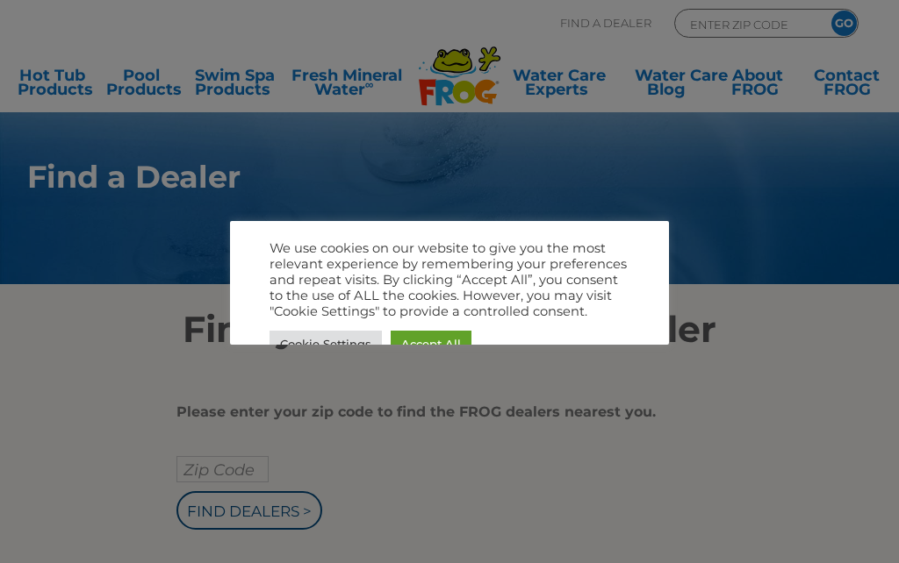
click at [437, 333] on link "Accept All" at bounding box center [431, 344] width 81 height 27
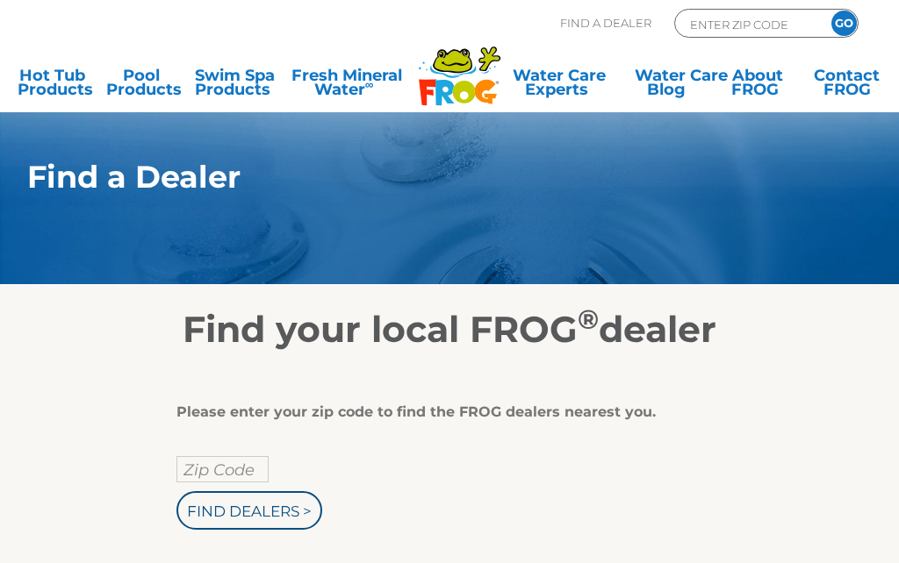
scroll to position [110, 0]
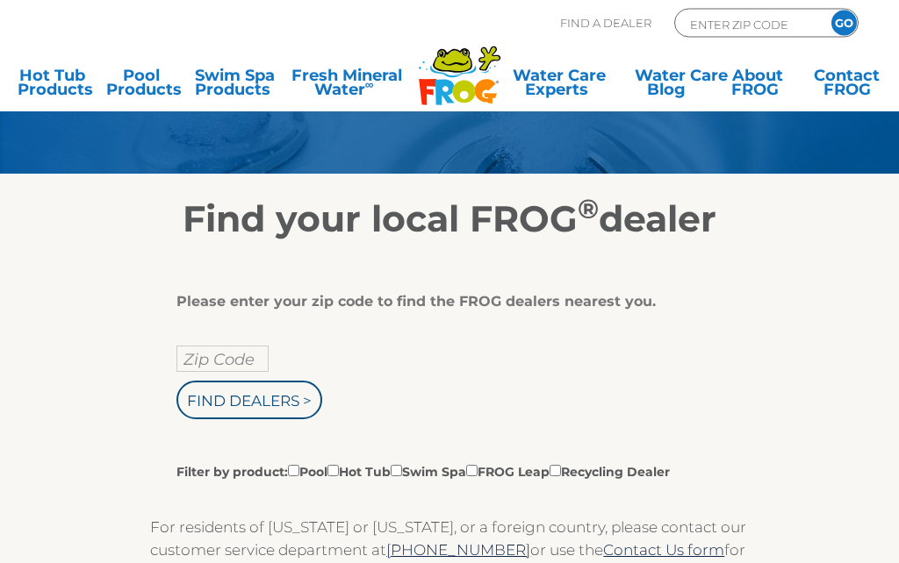
click at [227, 361] on input "Zip Code" at bounding box center [222, 360] width 92 height 26
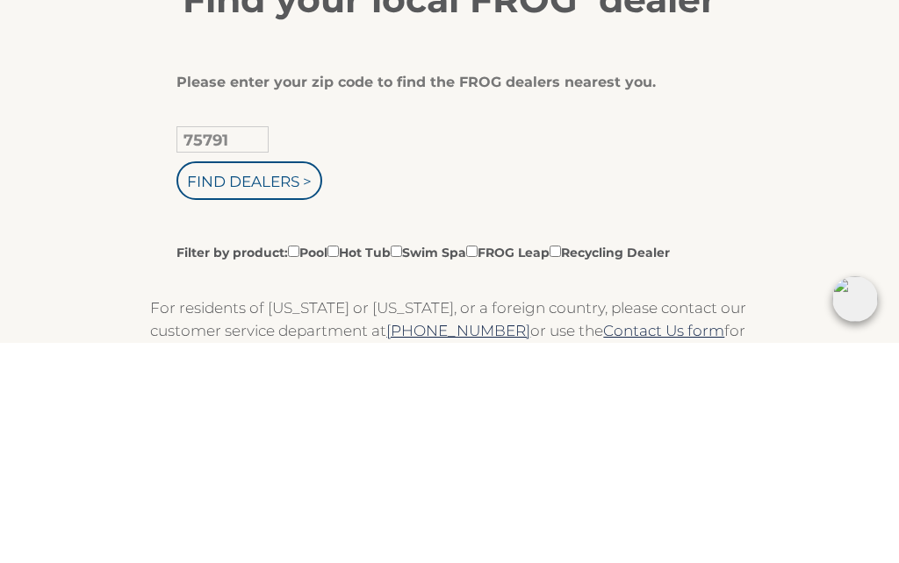
type input "75791"
click at [276, 382] on input "Find Dealers >" at bounding box center [249, 401] width 146 height 39
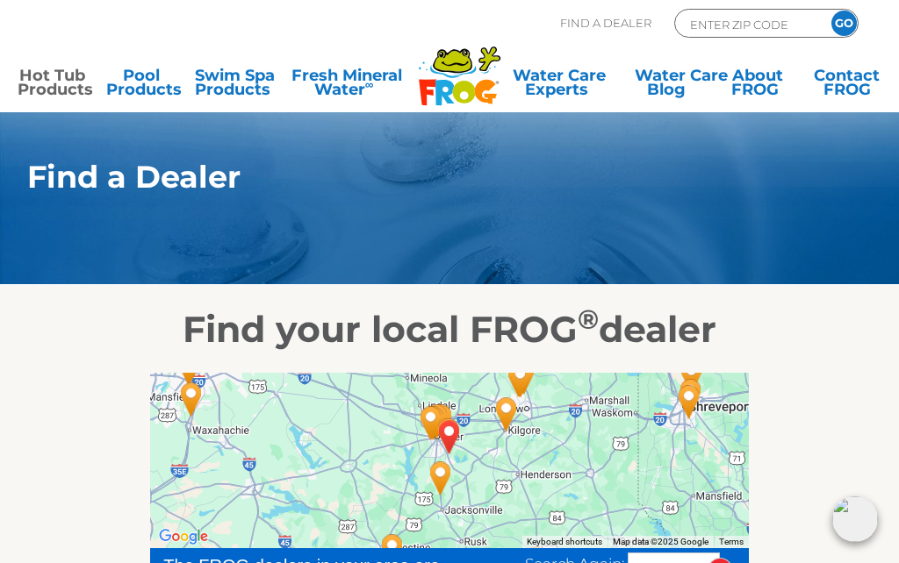
click at [46, 82] on link "Hot Tub Products" at bounding box center [52, 85] width 69 height 35
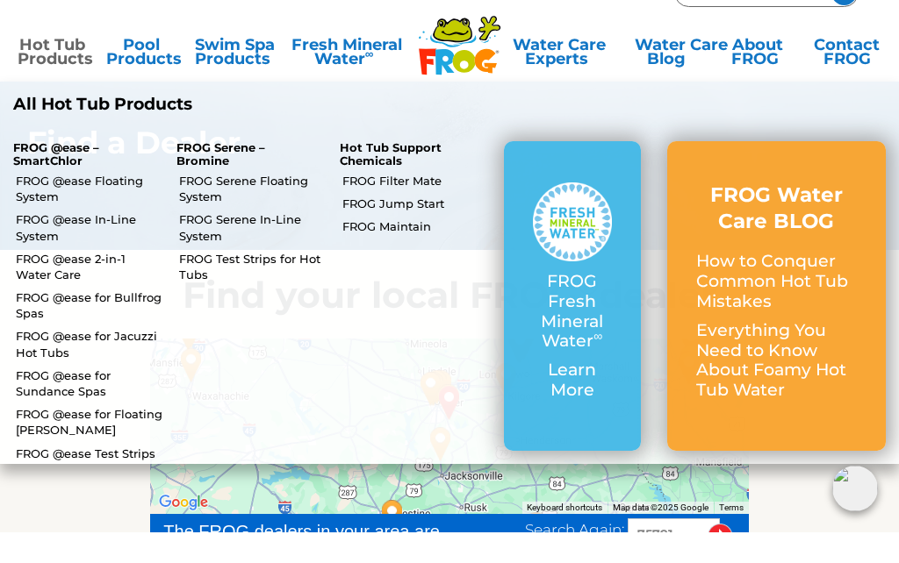
scroll to position [35, 0]
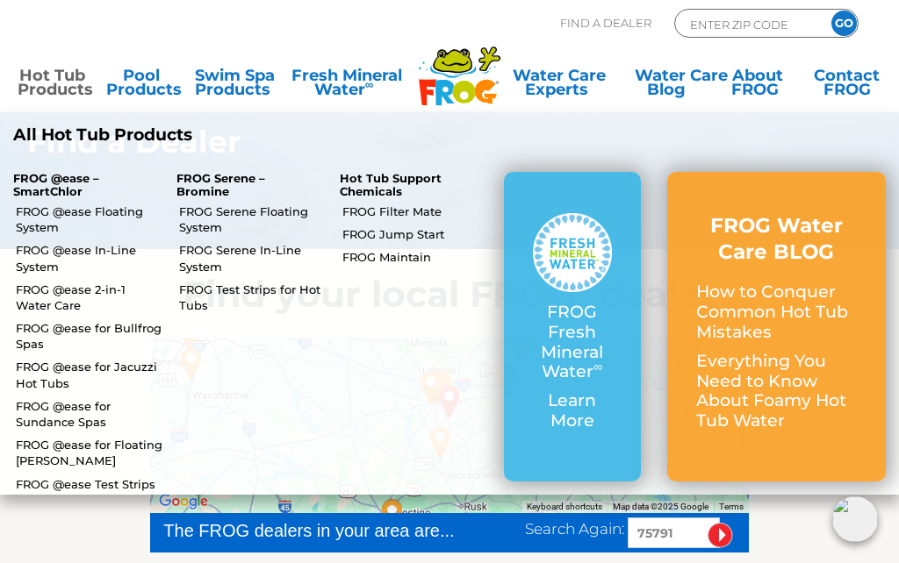
click at [118, 209] on link "FROG @ease Floating System" at bounding box center [89, 220] width 147 height 32
